Goal: Navigation & Orientation: Find specific page/section

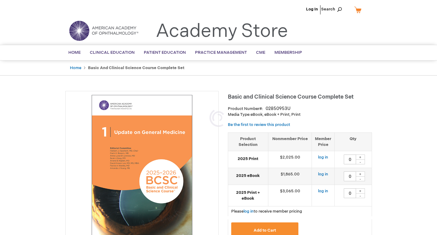
type input "0"
click at [312, 11] on link "Log In" at bounding box center [312, 9] width 12 height 5
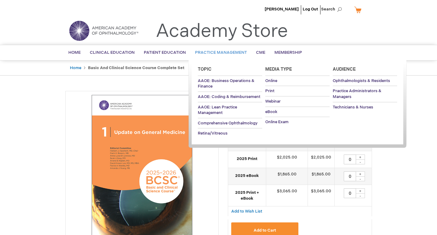
click at [228, 54] on span "Practice Management" at bounding box center [221, 52] width 52 height 5
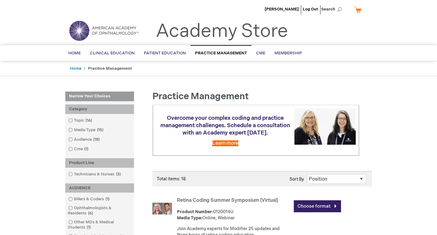
click at [76, 52] on span "Home" at bounding box center [74, 53] width 12 height 5
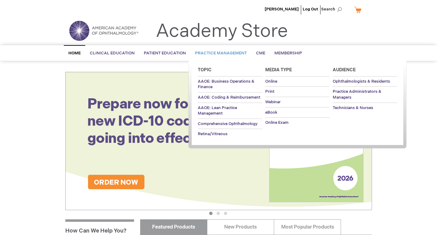
click at [219, 51] on span "Practice Management" at bounding box center [221, 53] width 52 height 5
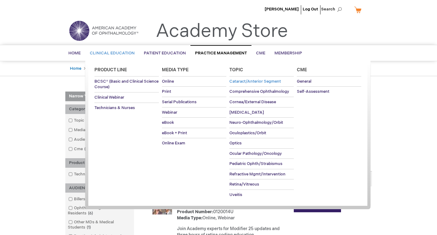
click at [236, 82] on span "Cataract/Anterior Segment" at bounding box center [255, 81] width 52 height 5
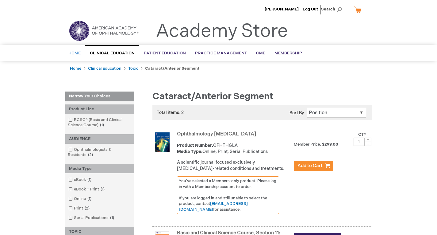
click at [78, 55] on span "Home" at bounding box center [74, 53] width 12 height 5
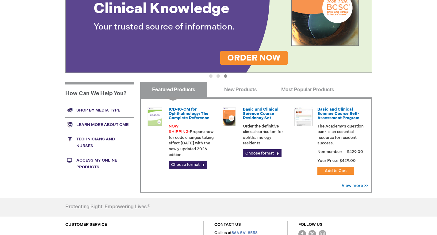
scroll to position [197, 0]
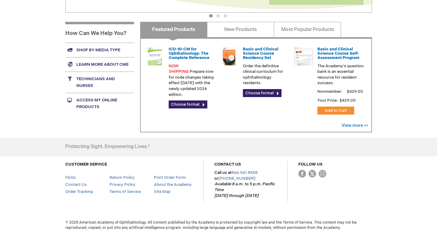
click at [81, 103] on link "Access My Online Products" at bounding box center [99, 103] width 69 height 21
